Goal: Task Accomplishment & Management: Manage account settings

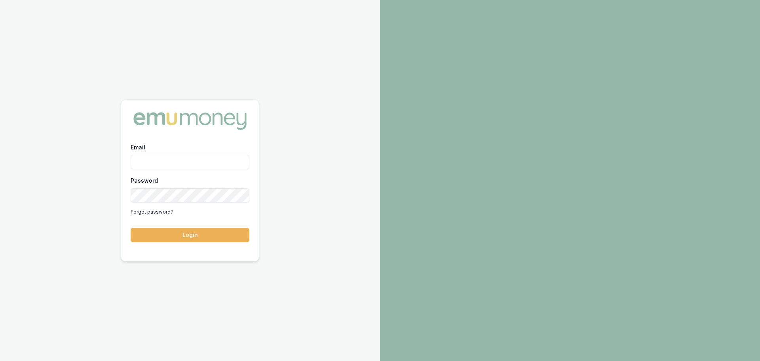
type input "brad.hearns@emumoney.com.au"
click at [131, 228] on button "Login" at bounding box center [190, 235] width 119 height 14
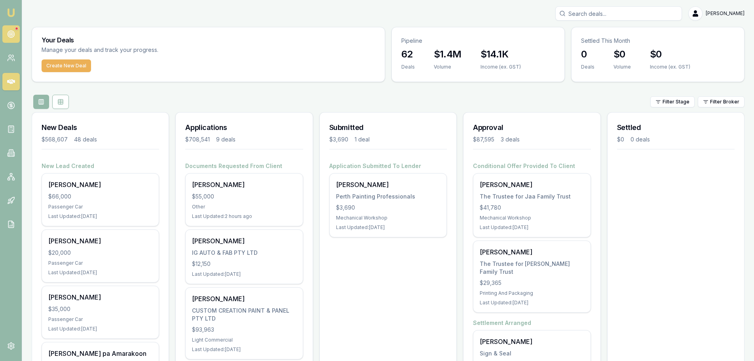
click at [8, 30] on link at bounding box center [10, 33] width 17 height 17
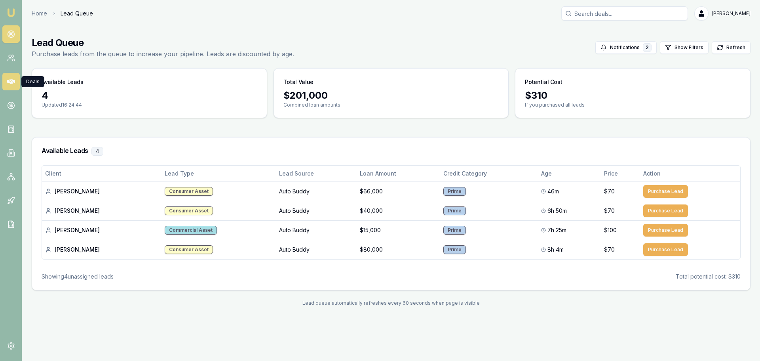
click at [11, 84] on icon at bounding box center [11, 81] width 8 height 5
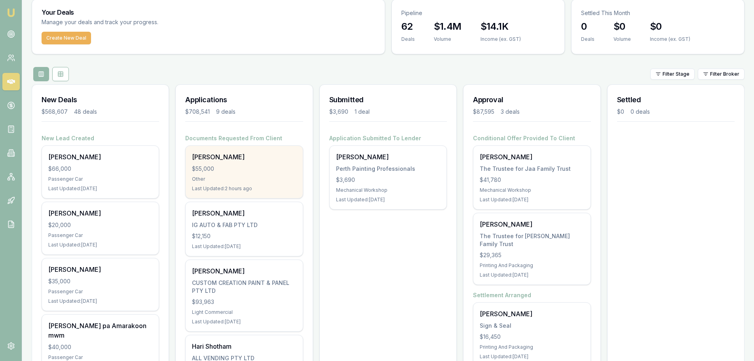
scroll to position [79, 0]
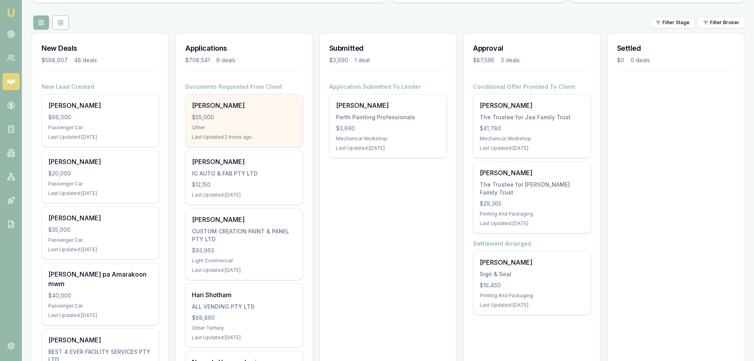
click at [220, 112] on div "Shaun Ellis $55,000 Other Last Updated: 2 hours ago" at bounding box center [244, 120] width 117 height 52
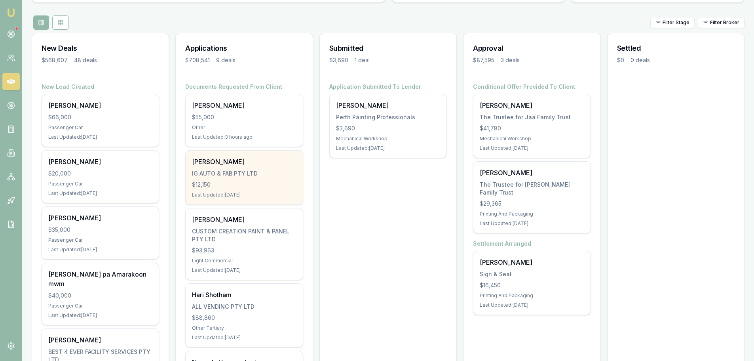
click at [235, 173] on div "IG AUTO & FAB PTY LTD" at bounding box center [244, 173] width 104 height 8
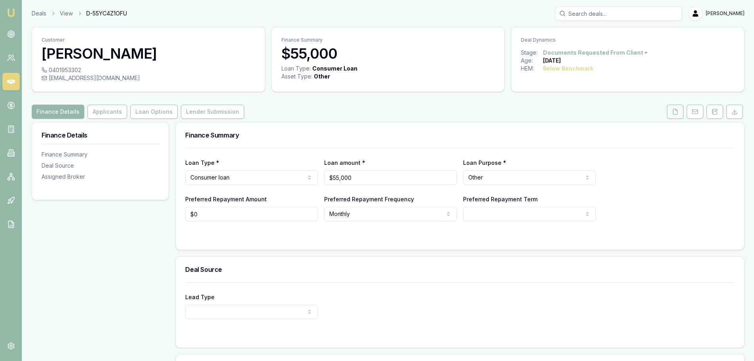
click at [675, 114] on icon at bounding box center [675, 111] width 4 height 5
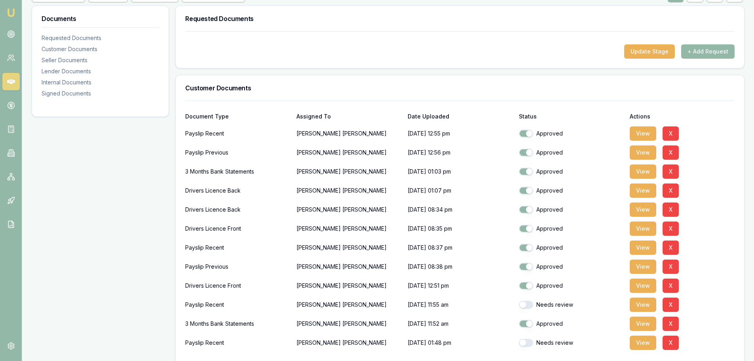
scroll to position [119, 0]
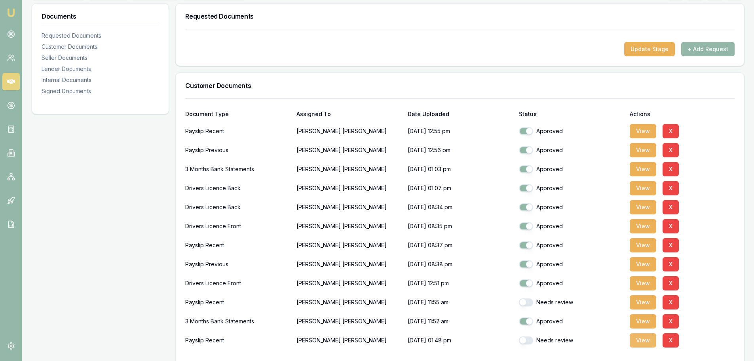
click at [639, 342] on button "View" at bounding box center [643, 340] width 27 height 14
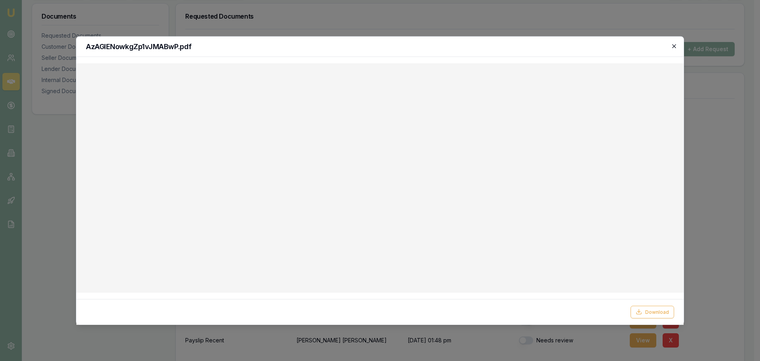
click at [675, 45] on icon "button" at bounding box center [674, 46] width 4 height 4
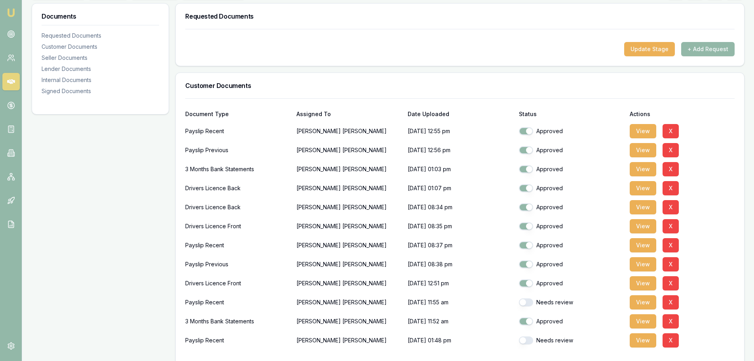
click at [699, 154] on div "View X" at bounding box center [682, 150] width 105 height 16
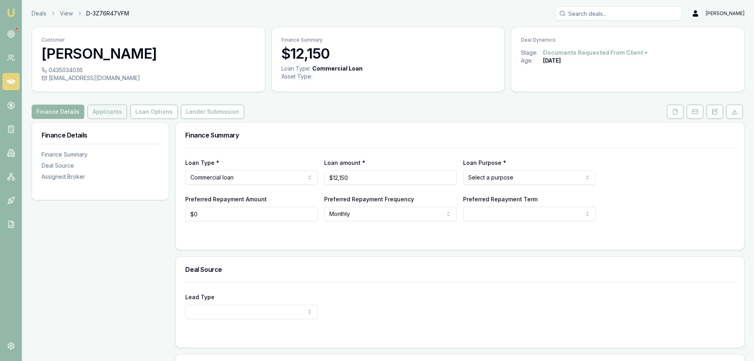
click at [95, 110] on button "Applicants" at bounding box center [107, 112] width 40 height 14
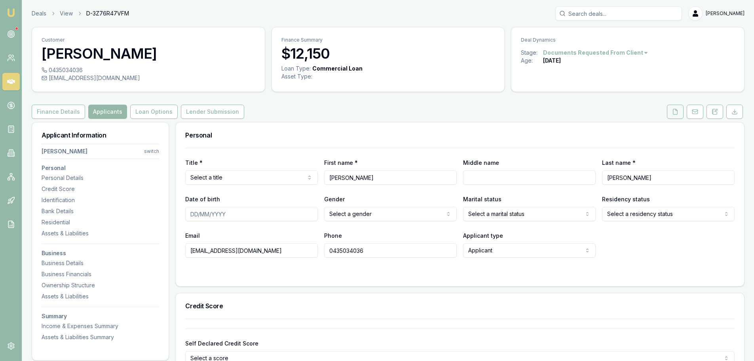
click at [675, 112] on icon at bounding box center [675, 111] width 6 height 6
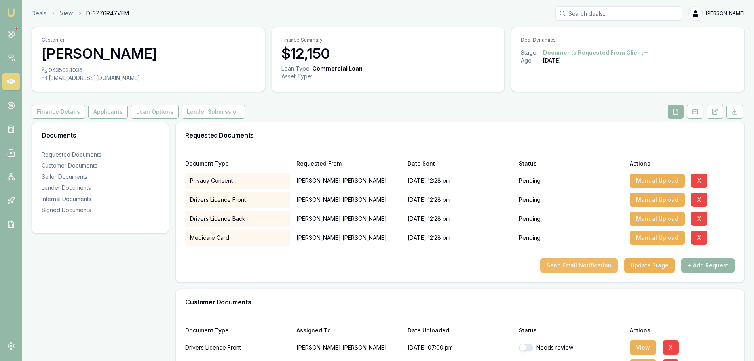
click at [606, 270] on button "Send Email Notification" at bounding box center [579, 265] width 78 height 14
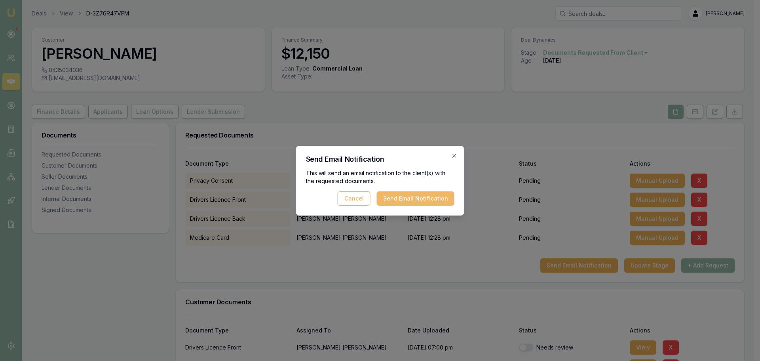
click at [412, 199] on button "Send Email Notification" at bounding box center [416, 198] width 78 height 14
